Goal: Information Seeking & Learning: Learn about a topic

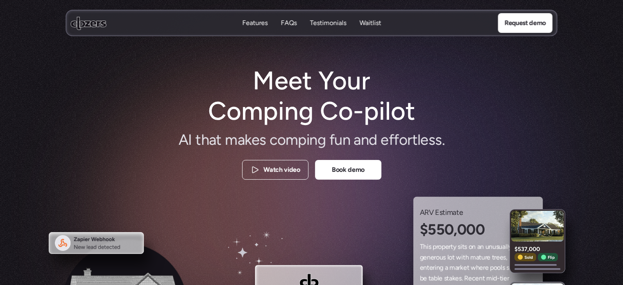
click at [290, 19] on p "FAQs" at bounding box center [289, 22] width 16 height 9
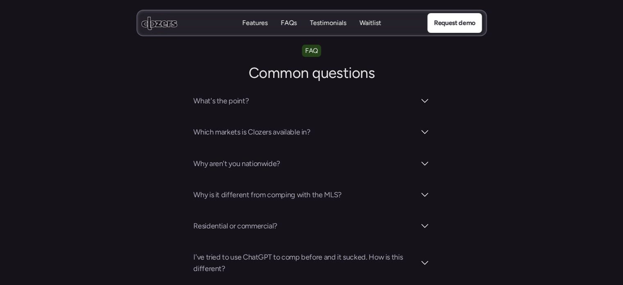
scroll to position [2861, 0]
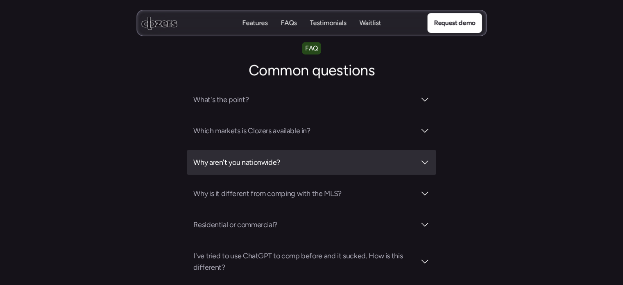
click at [298, 156] on h3 "Why aren't you nationwide?" at bounding box center [304, 161] width 222 height 11
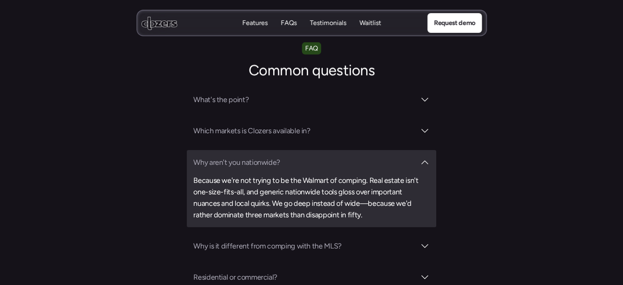
click at [298, 156] on h3 "Why aren't you nationwide?" at bounding box center [304, 161] width 222 height 11
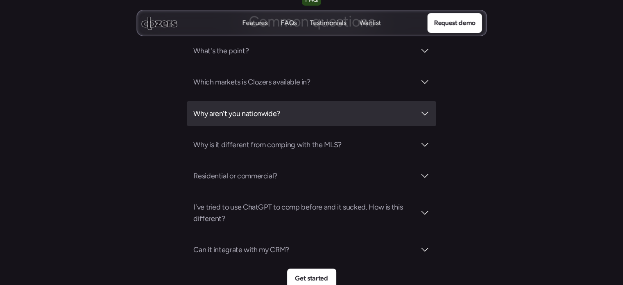
scroll to position [2910, 0]
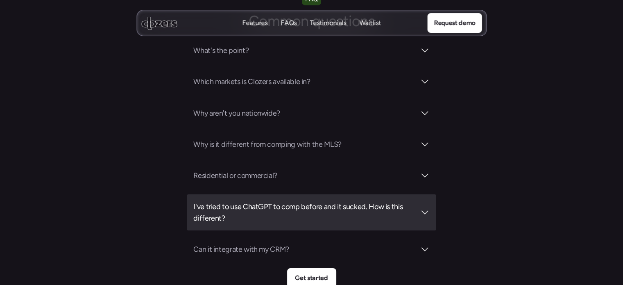
click at [280, 201] on h3 "I've tried to use ChatGPT to comp before and it sucked. How is this different?" at bounding box center [304, 212] width 222 height 23
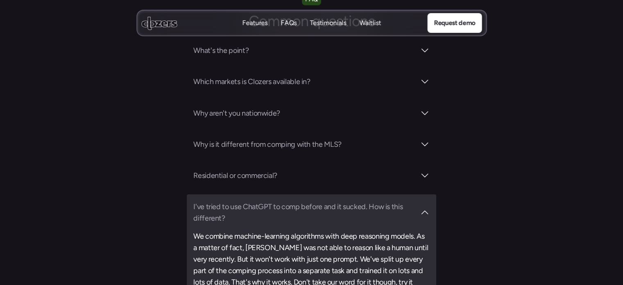
click at [280, 201] on h3 "I've tried to use ChatGPT to comp before and it sucked. How is this different?" at bounding box center [304, 212] width 222 height 23
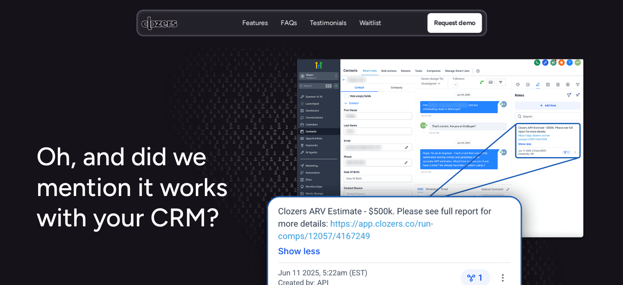
scroll to position [1448, 0]
